Goal: Information Seeking & Learning: Learn about a topic

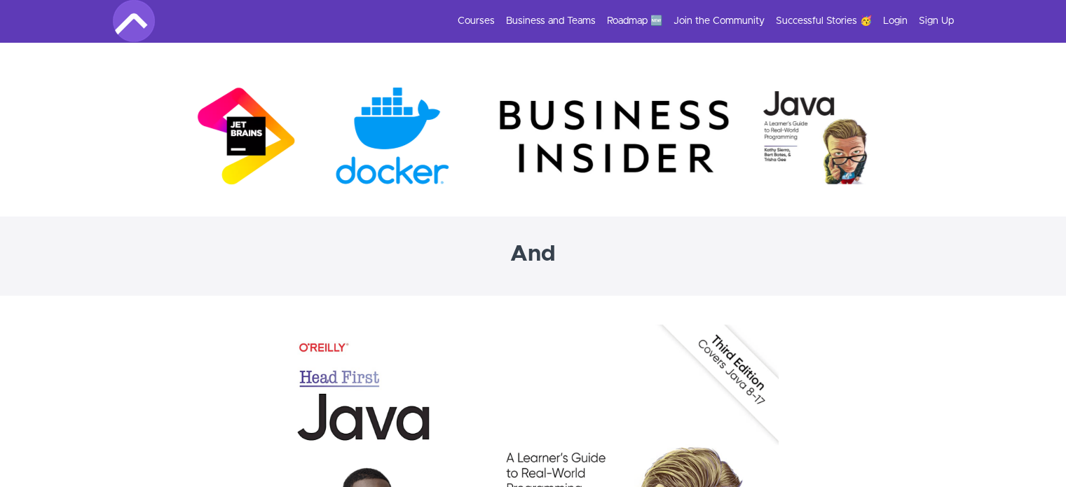
scroll to position [4066, 0]
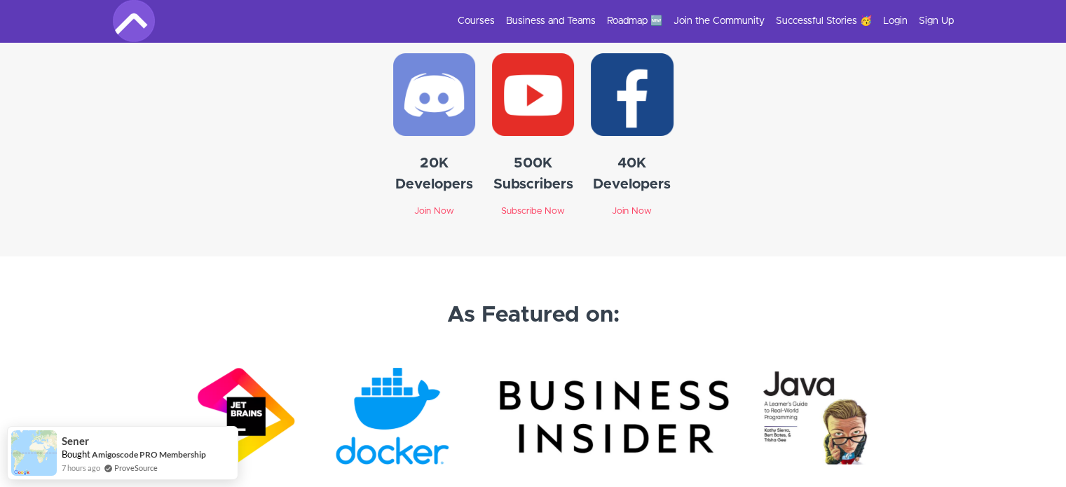
click at [547, 87] on img at bounding box center [533, 94] width 82 height 82
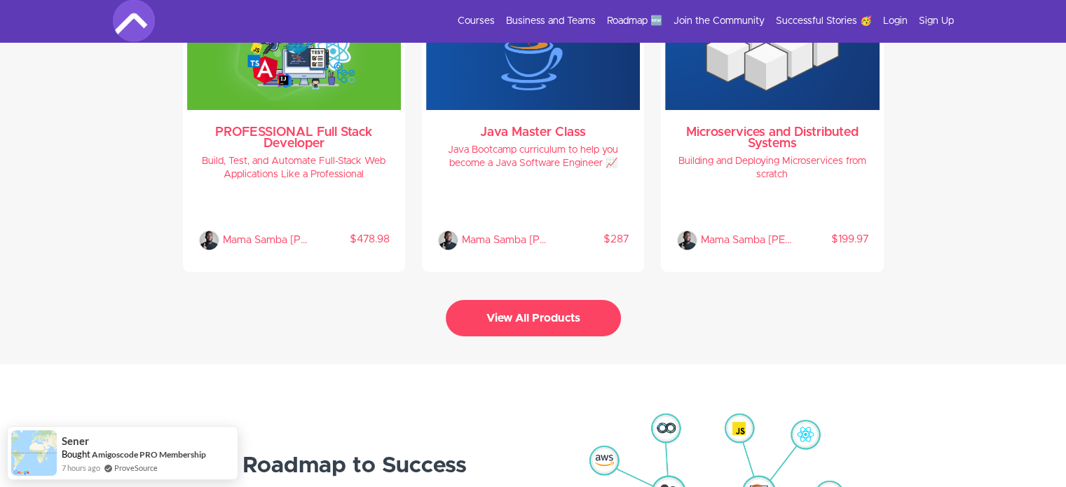
scroll to position [2874, 0]
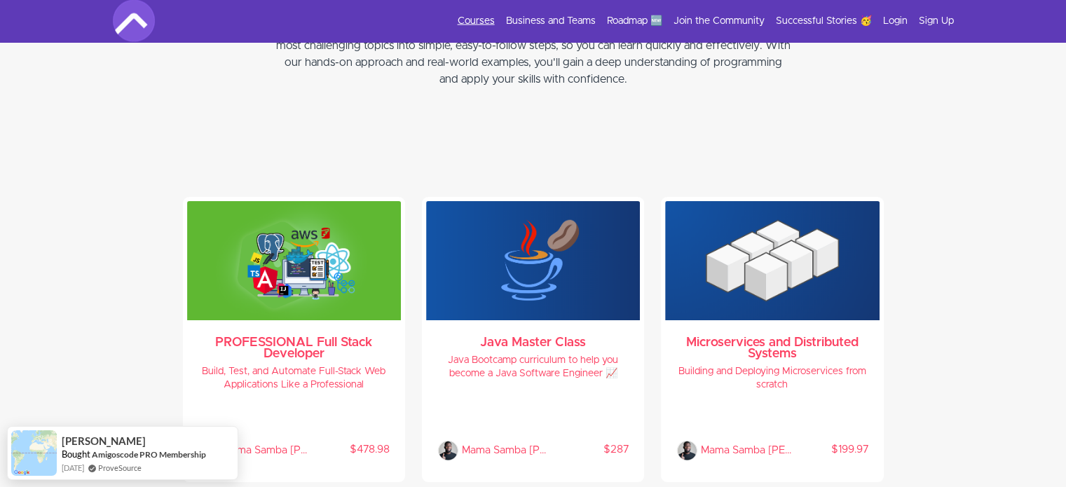
click at [473, 20] on link "Courses" at bounding box center [476, 21] width 37 height 14
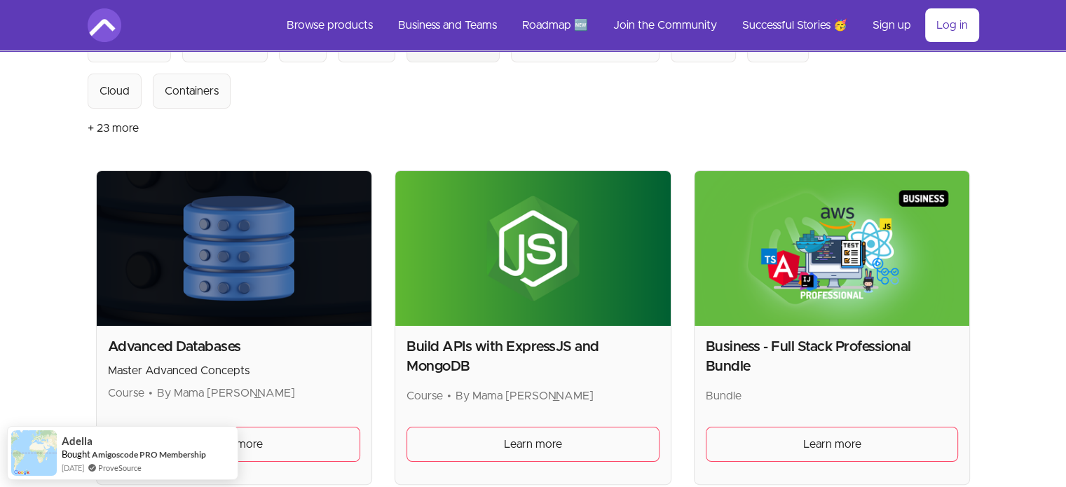
scroll to position [210, 0]
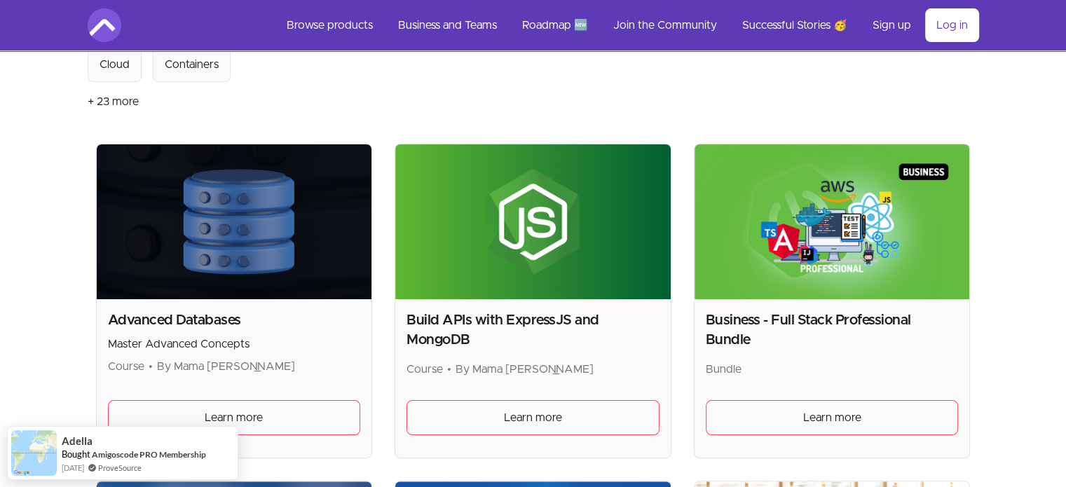
click at [306, 261] on img at bounding box center [234, 221] width 275 height 155
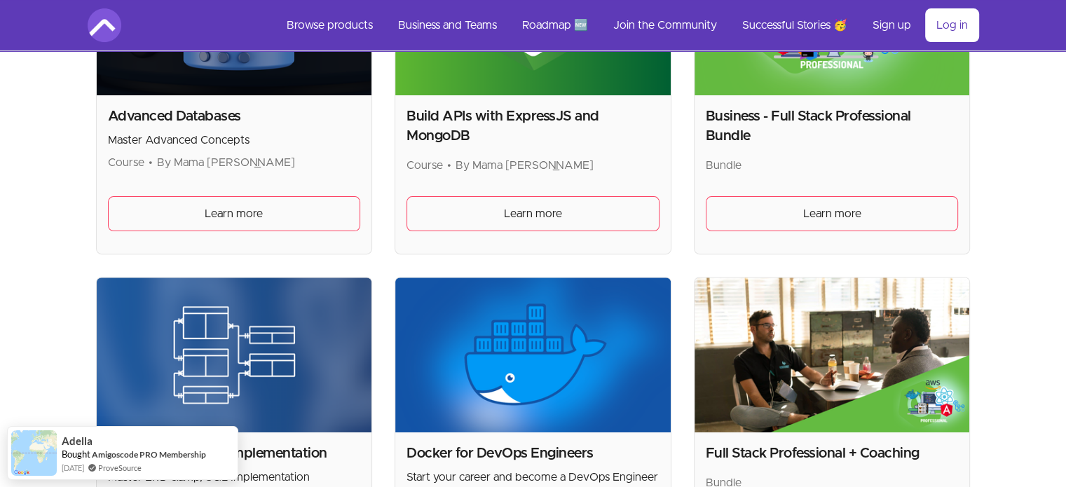
scroll to position [421, 0]
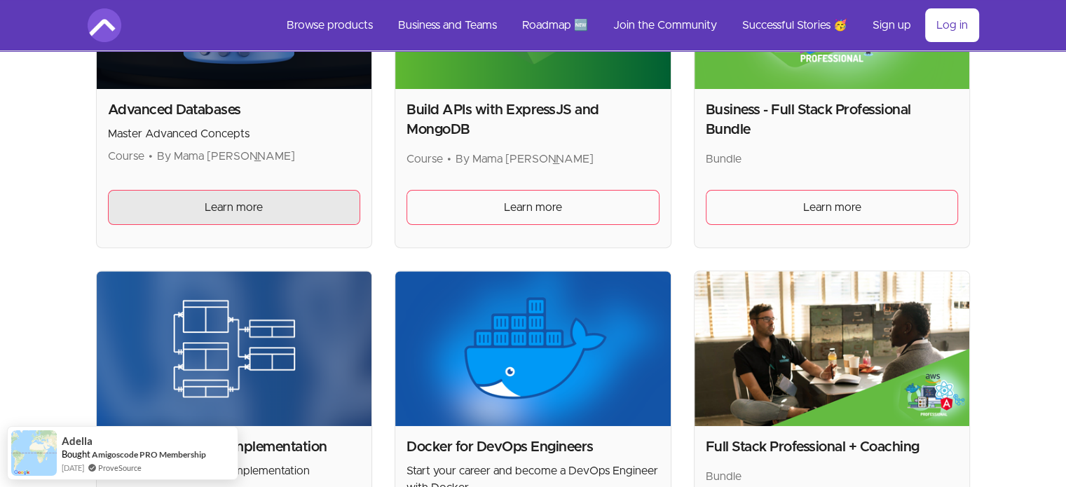
click at [294, 205] on link "Learn more" at bounding box center [234, 207] width 253 height 35
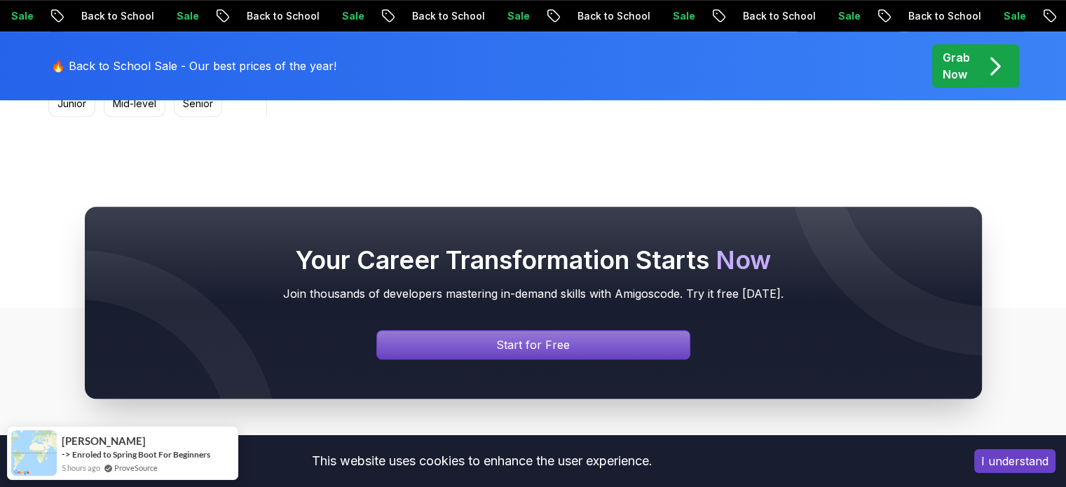
scroll to position [1051, 0]
